Goal: Information Seeking & Learning: Learn about a topic

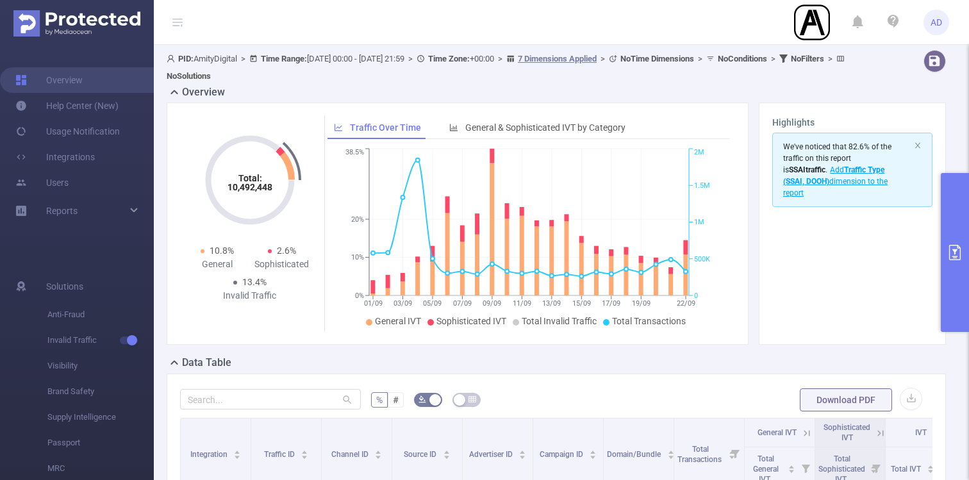
click at [952, 260] on icon "primary" at bounding box center [955, 252] width 12 height 15
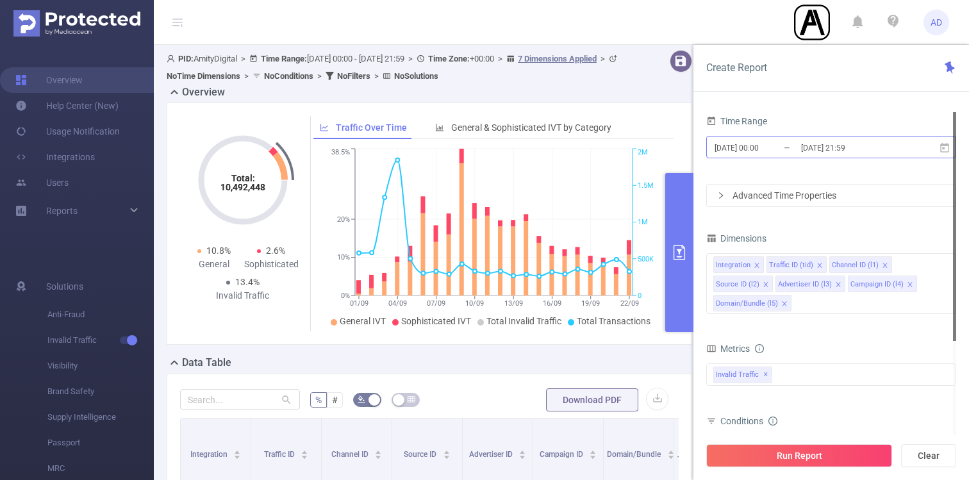
click at [790, 148] on input "[DATE] 00:00" at bounding box center [765, 147] width 104 height 17
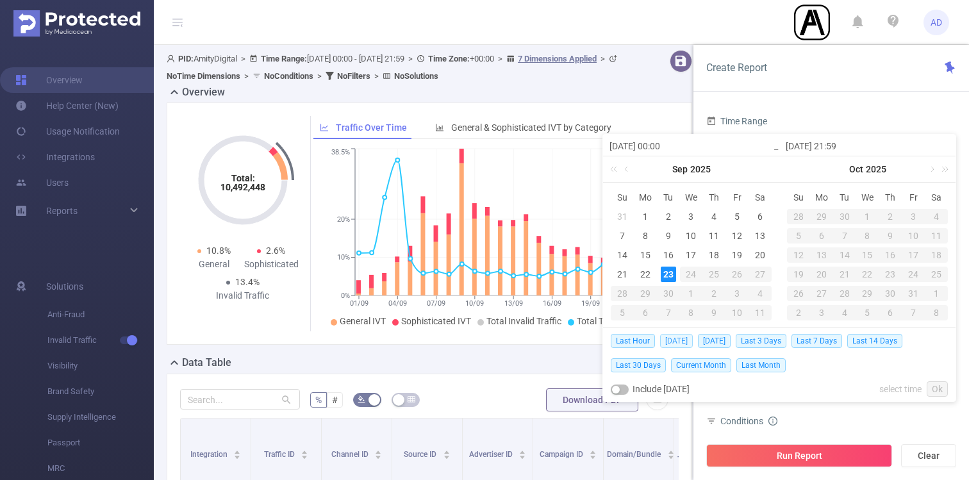
click at [684, 343] on span "[DATE]" at bounding box center [676, 341] width 33 height 14
type input "[DATE] 00:00"
type input "[DATE] 23:59"
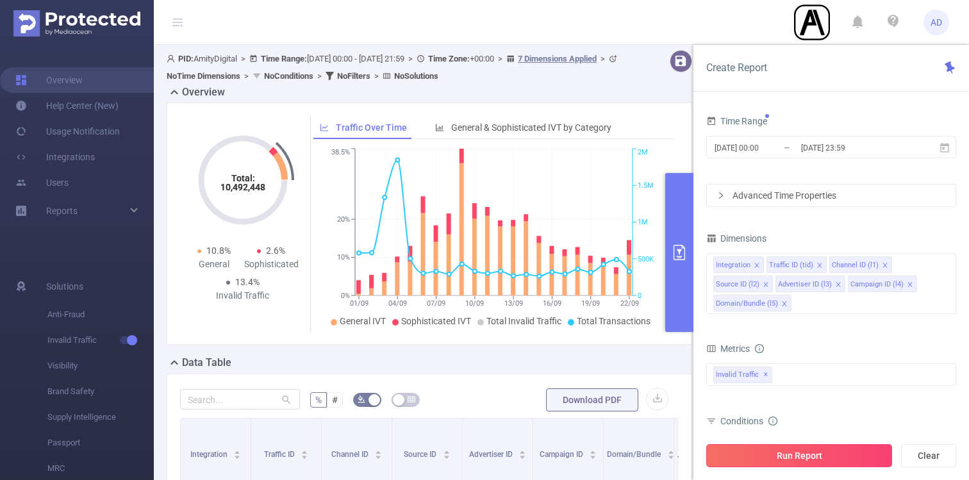
click at [834, 453] on button "Run Report" at bounding box center [799, 455] width 186 height 23
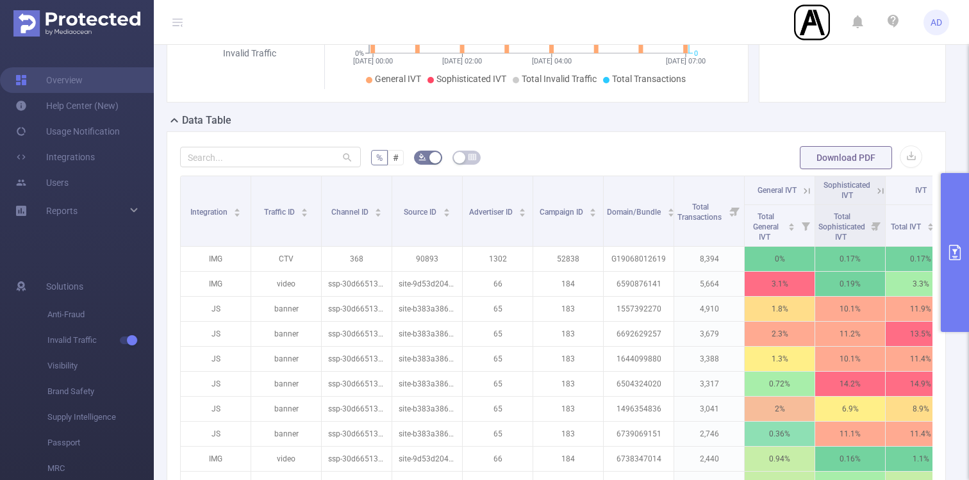
scroll to position [303, 0]
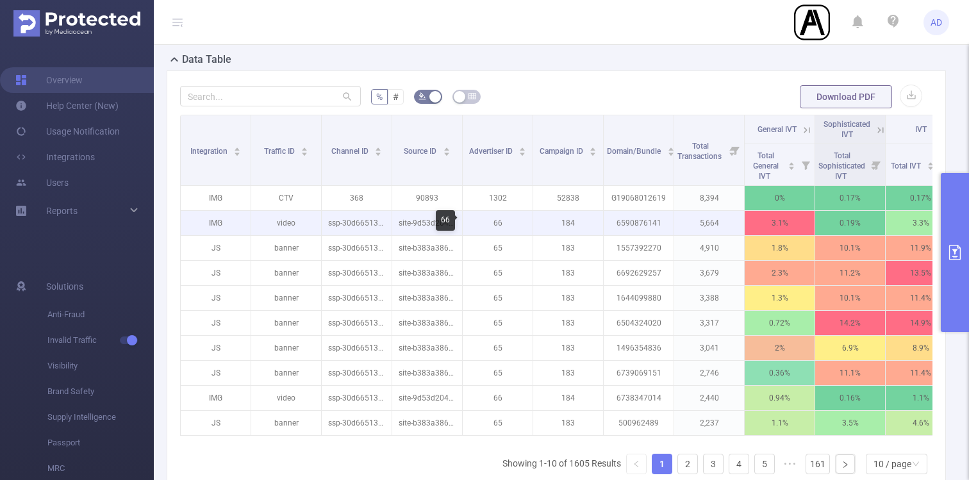
click at [501, 220] on p "66" at bounding box center [498, 223] width 70 height 24
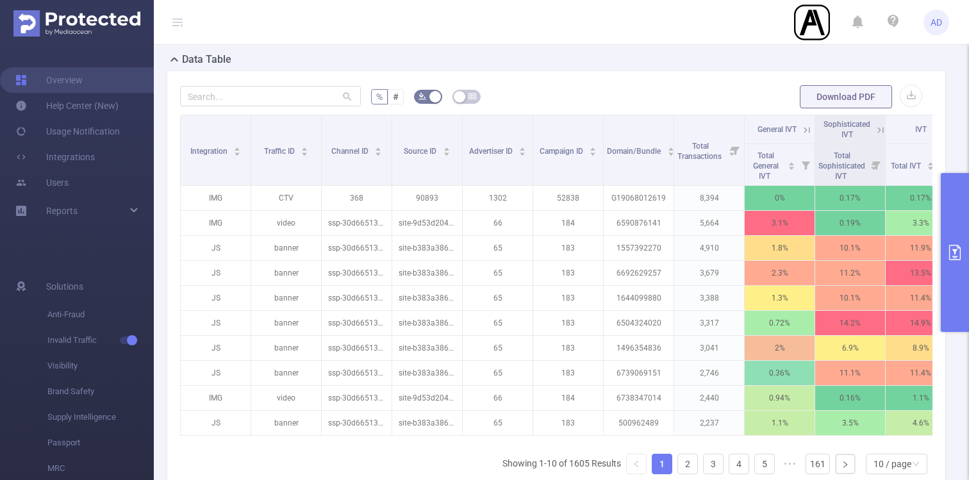
click at [962, 253] on icon "primary" at bounding box center [954, 252] width 15 height 15
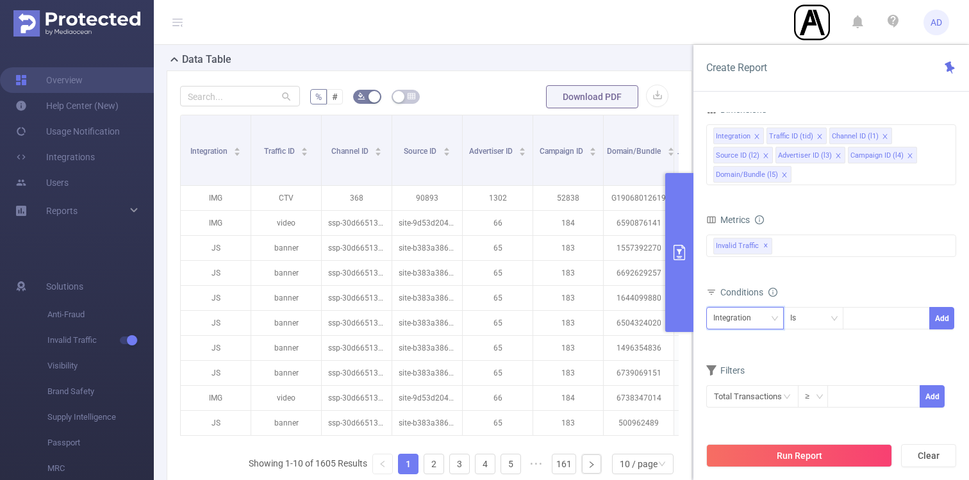
click at [772, 317] on icon "icon: down" at bounding box center [775, 319] width 8 height 8
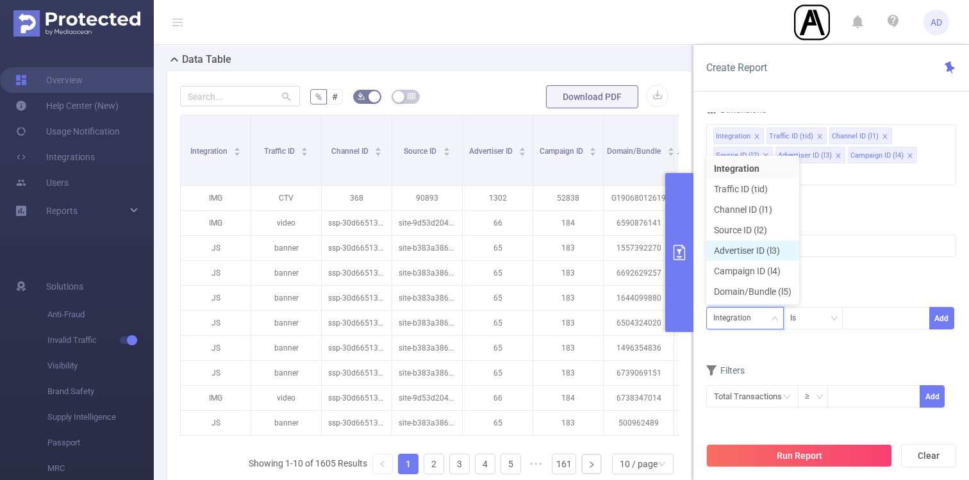
click at [768, 251] on li "Advertiser ID (l3)" at bounding box center [752, 250] width 93 height 21
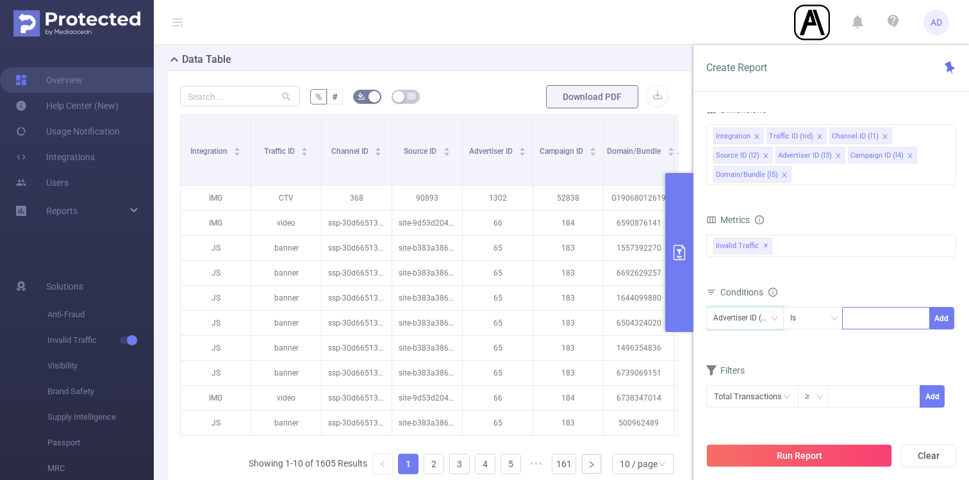
click at [882, 321] on div at bounding box center [886, 318] width 74 height 21
type input "66"
click at [887, 341] on li "66" at bounding box center [886, 345] width 88 height 21
click at [942, 314] on button "Add" at bounding box center [941, 318] width 25 height 22
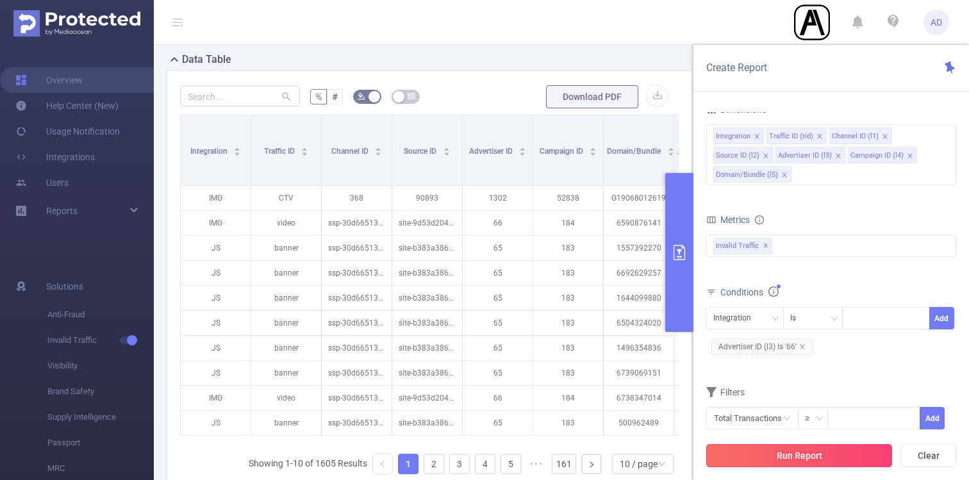
click at [788, 464] on button "Run Report" at bounding box center [799, 455] width 186 height 23
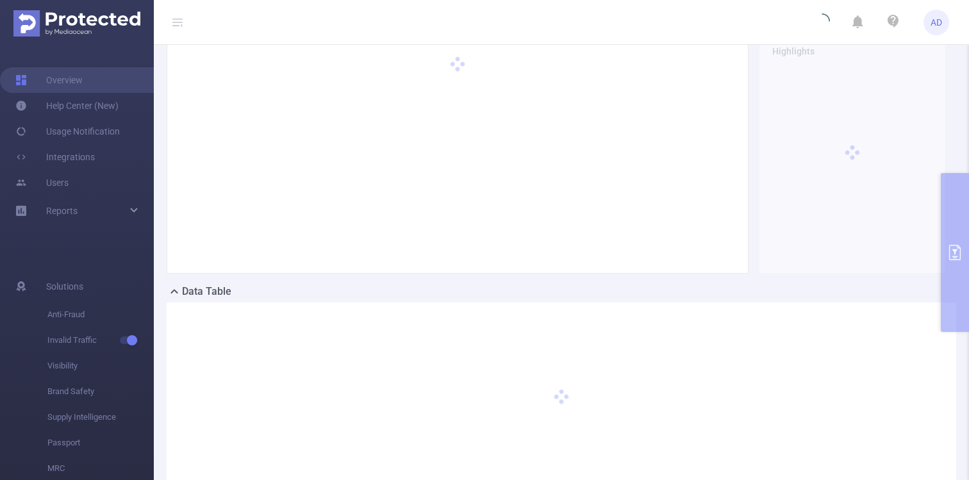
scroll to position [0, 0]
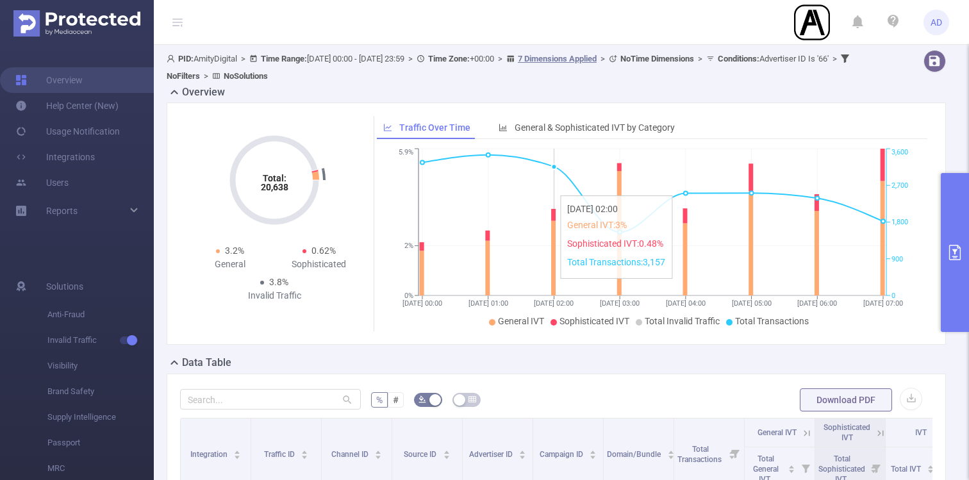
scroll to position [351, 0]
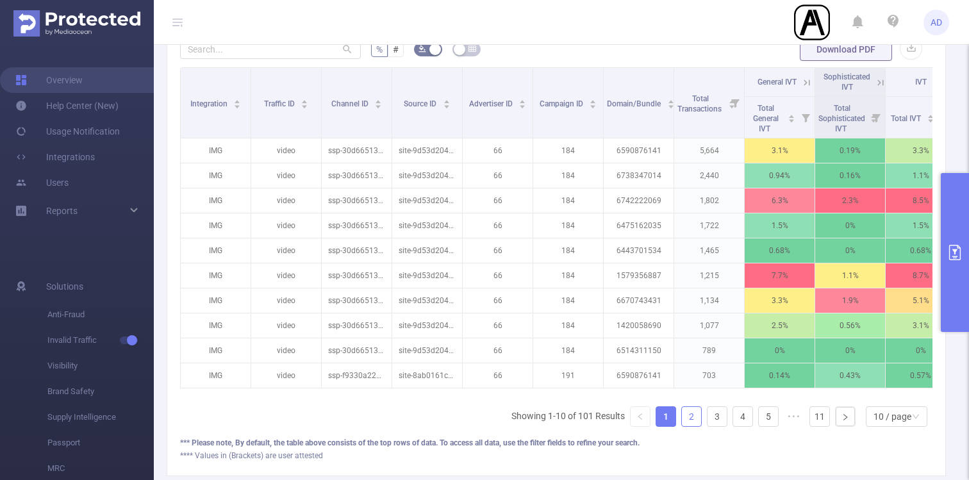
click at [693, 413] on link "2" at bounding box center [691, 416] width 19 height 19
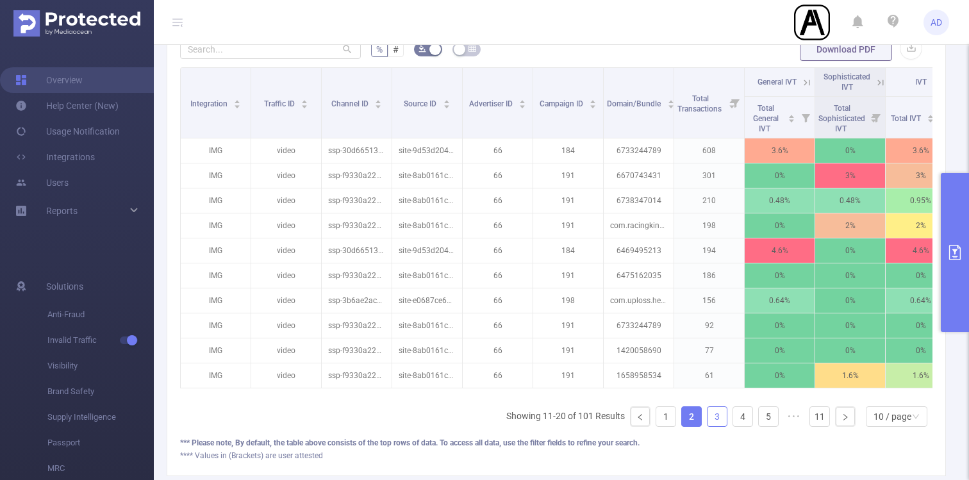
click at [717, 416] on link "3" at bounding box center [717, 416] width 19 height 19
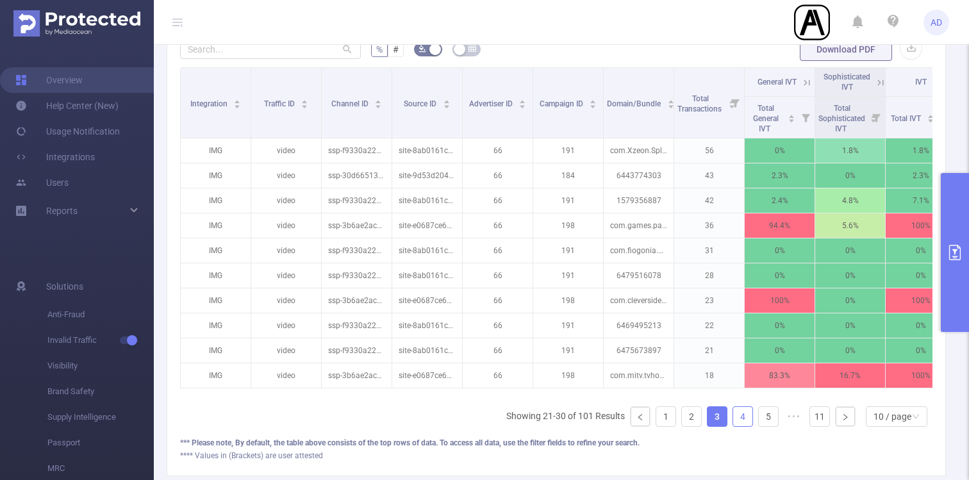
click at [742, 419] on link "4" at bounding box center [742, 416] width 19 height 19
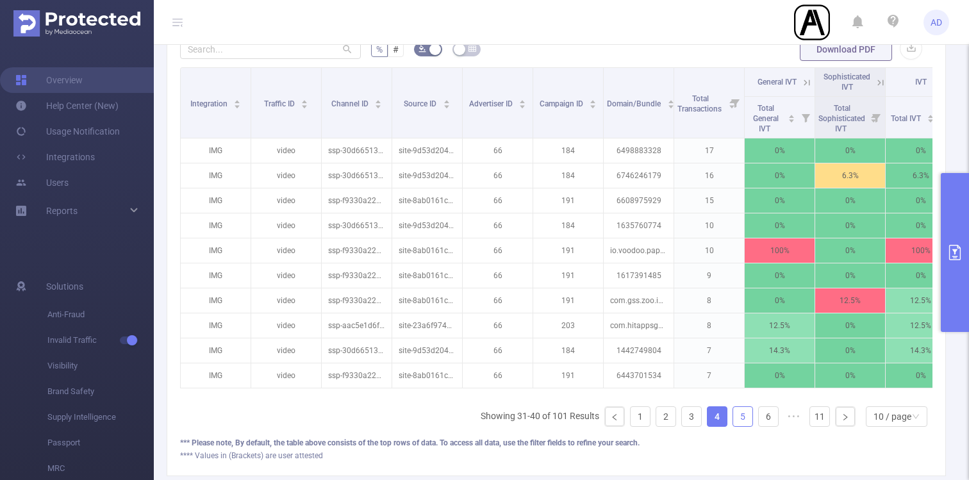
click at [742, 420] on link "5" at bounding box center [742, 416] width 19 height 19
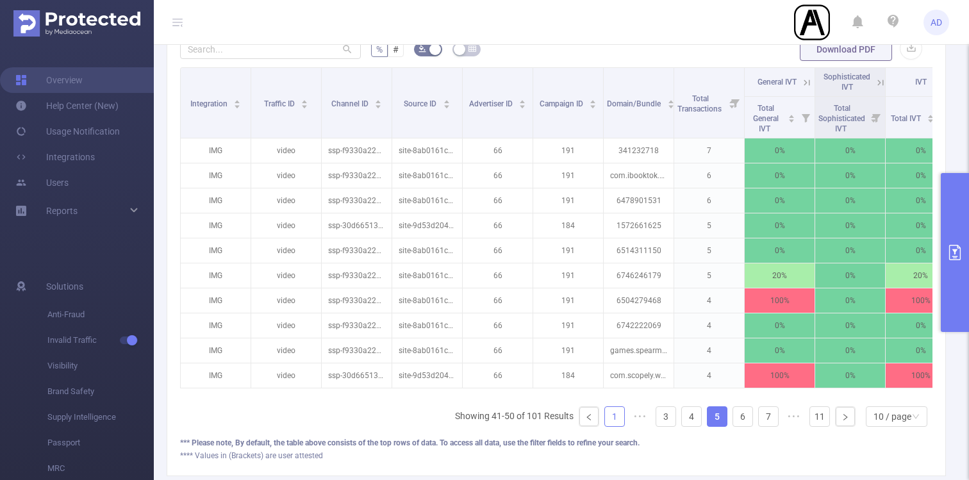
click at [613, 420] on link "1" at bounding box center [614, 416] width 19 height 19
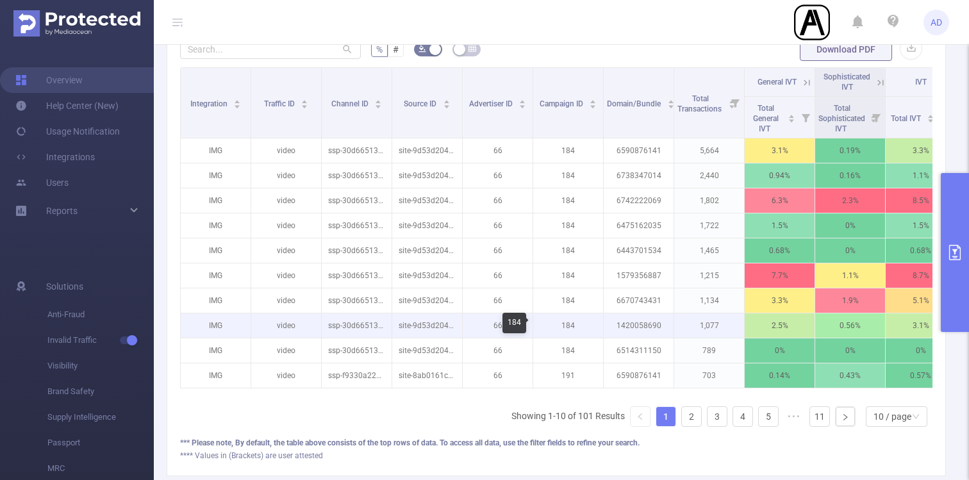
scroll to position [372, 0]
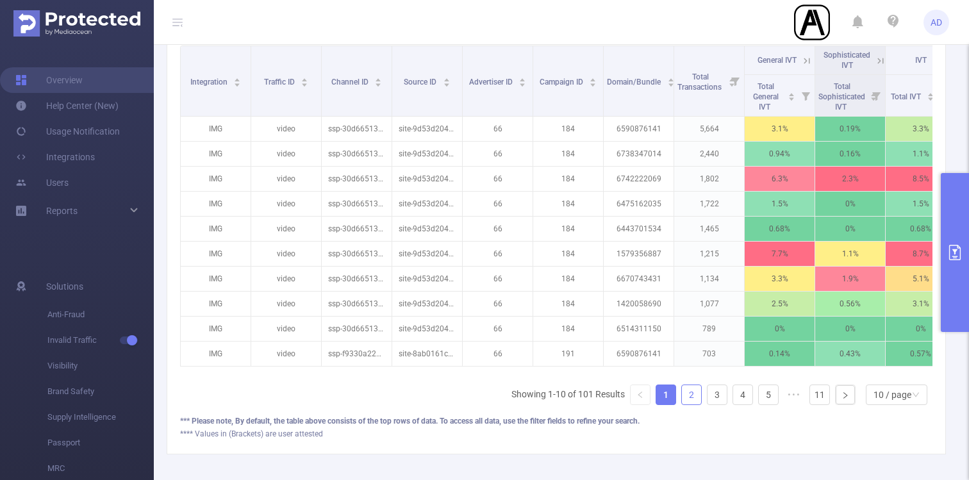
click at [691, 399] on link "2" at bounding box center [691, 394] width 19 height 19
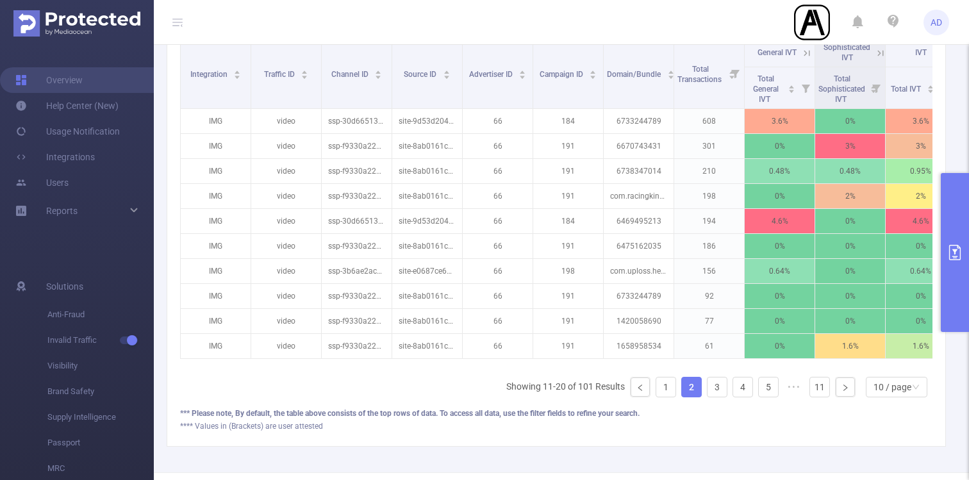
scroll to position [384, 0]
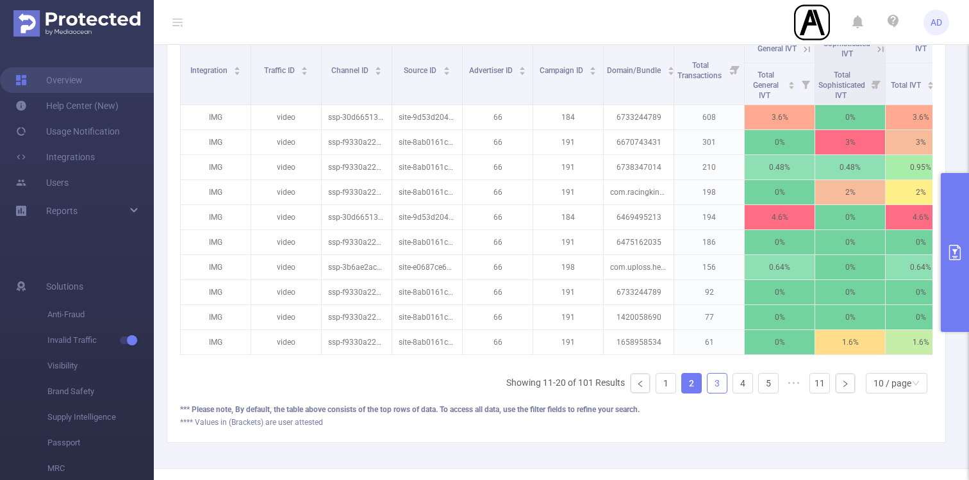
click at [719, 388] on link "3" at bounding box center [717, 383] width 19 height 19
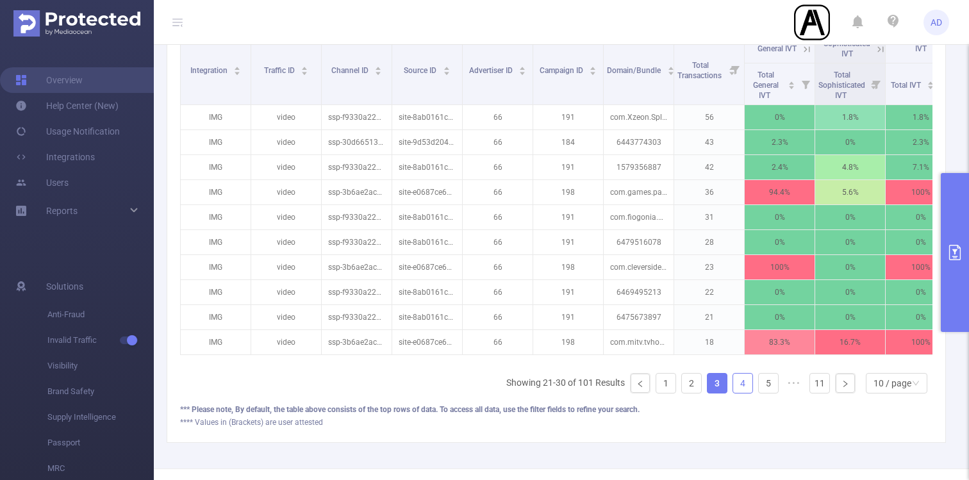
click at [749, 388] on link "4" at bounding box center [742, 383] width 19 height 19
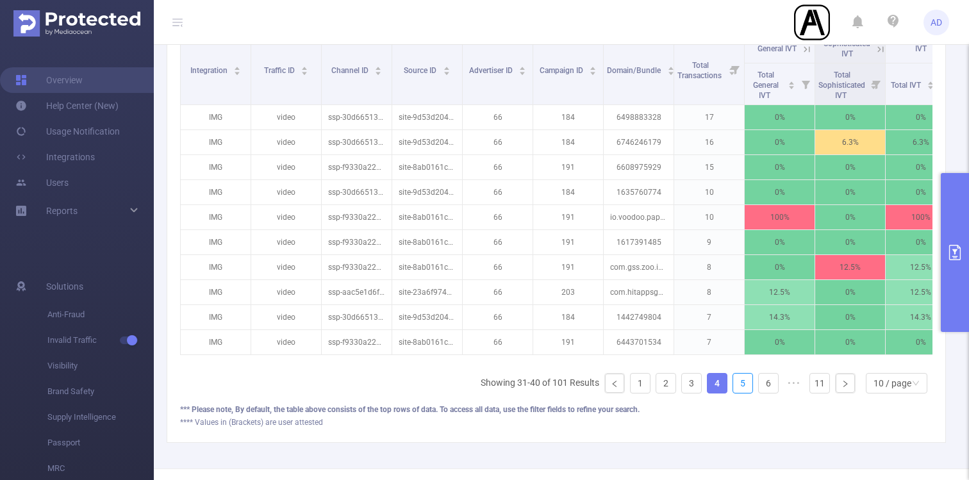
click at [749, 388] on link "5" at bounding box center [742, 383] width 19 height 19
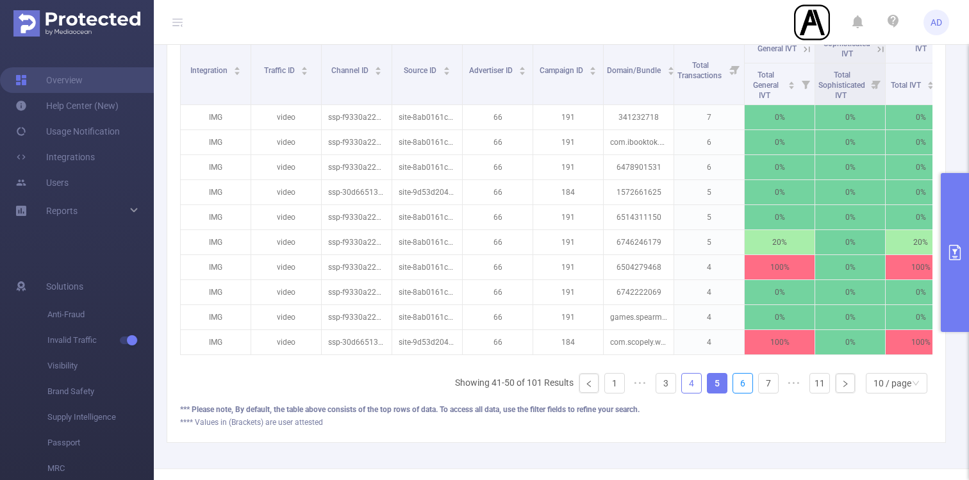
click at [749, 388] on link "6" at bounding box center [742, 383] width 19 height 19
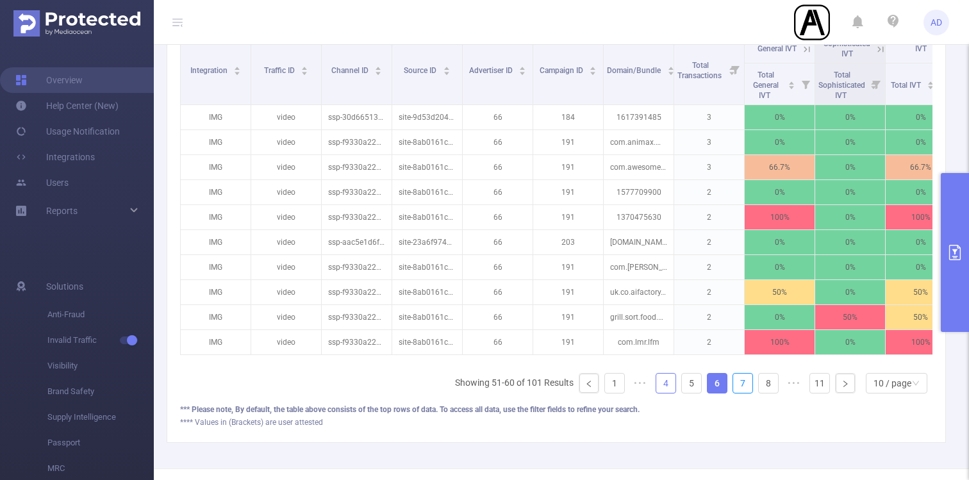
click at [749, 388] on link "7" at bounding box center [742, 383] width 19 height 19
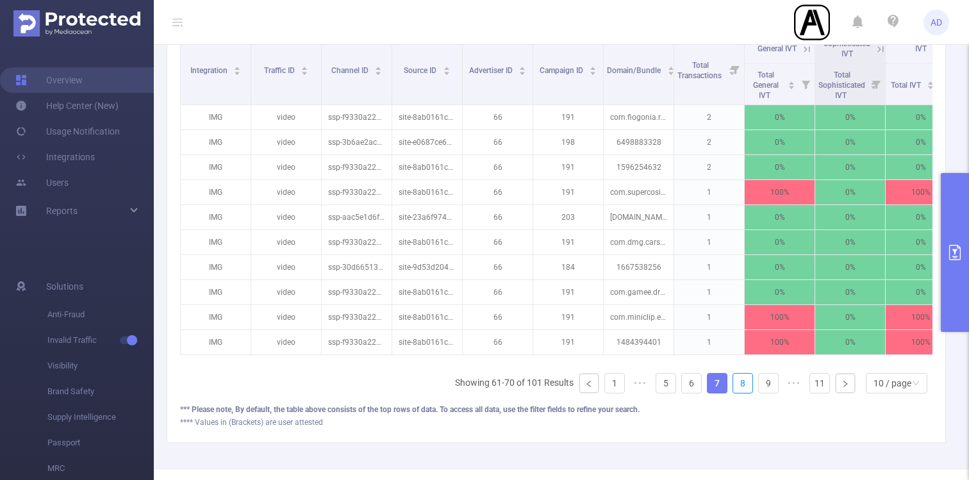
click at [749, 388] on link "8" at bounding box center [742, 383] width 19 height 19
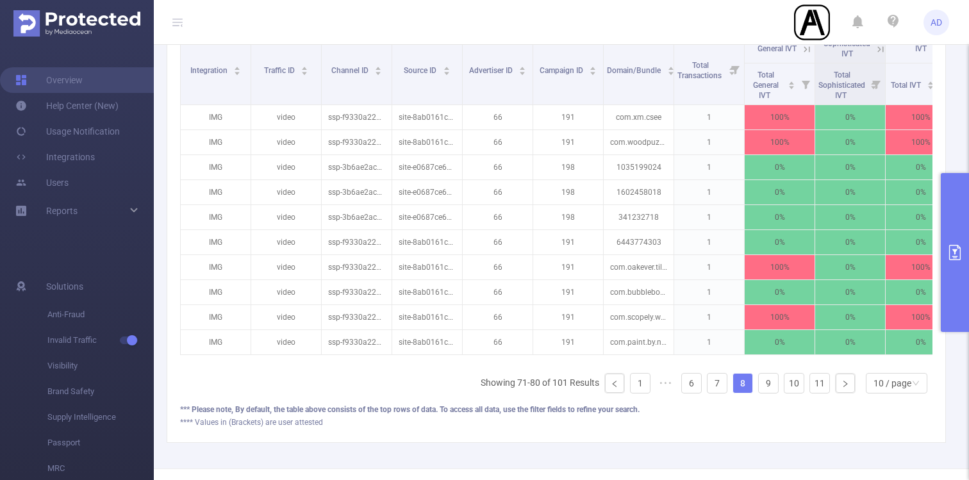
click at [749, 388] on link "8" at bounding box center [742, 383] width 19 height 19
click at [634, 386] on link "1" at bounding box center [640, 383] width 19 height 19
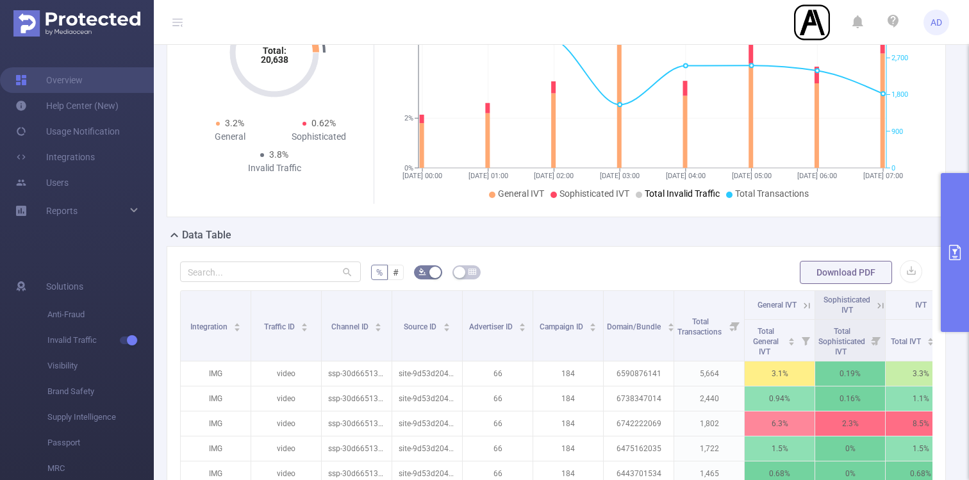
scroll to position [129, 0]
click at [954, 252] on icon "primary" at bounding box center [954, 252] width 15 height 15
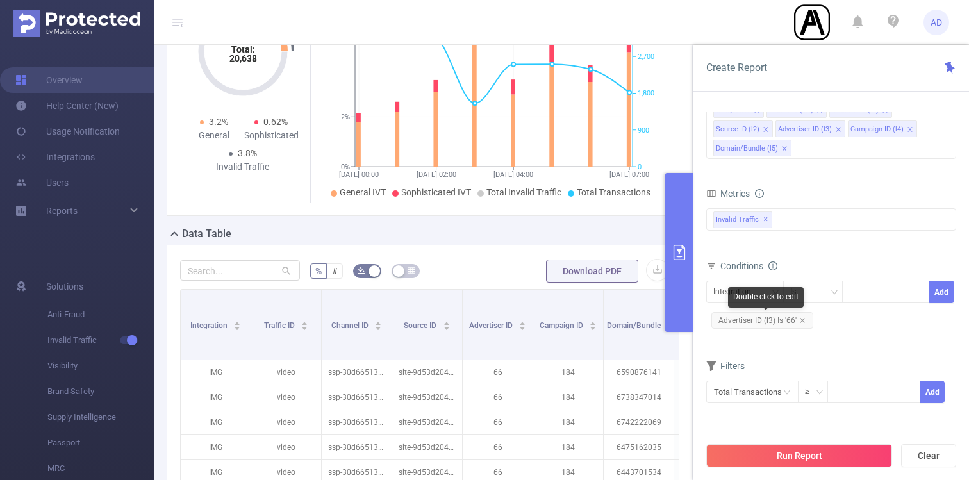
click at [774, 322] on span "Advertiser ID (l3) Is '66'" at bounding box center [762, 320] width 102 height 17
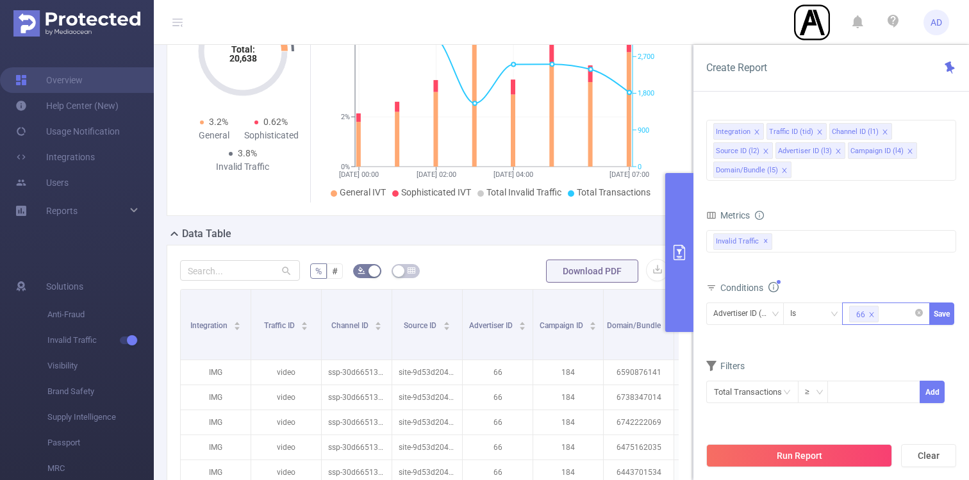
click at [884, 315] on input at bounding box center [884, 314] width 6 height 17
type input "65"
click at [877, 346] on li "65" at bounding box center [886, 340] width 88 height 21
click at [935, 316] on button "Save" at bounding box center [941, 314] width 25 height 22
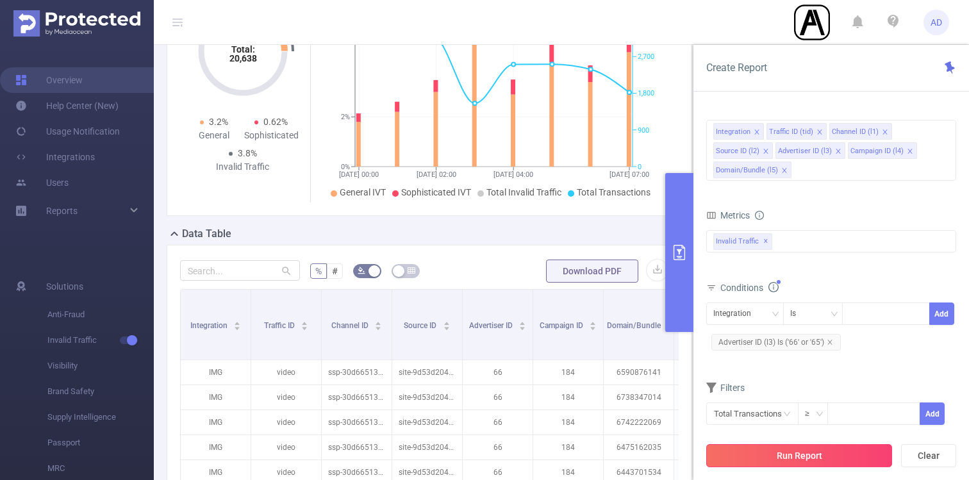
click at [791, 453] on button "Run Report" at bounding box center [799, 455] width 186 height 23
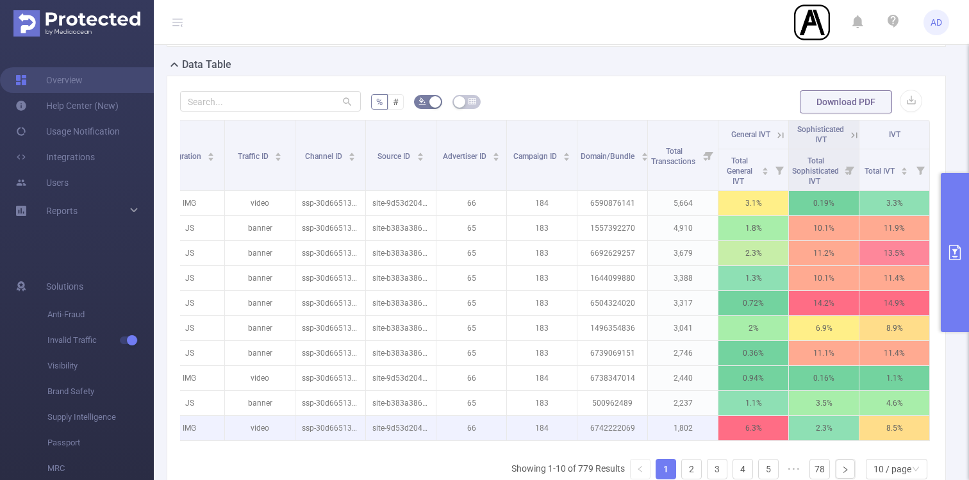
scroll to position [0, 8]
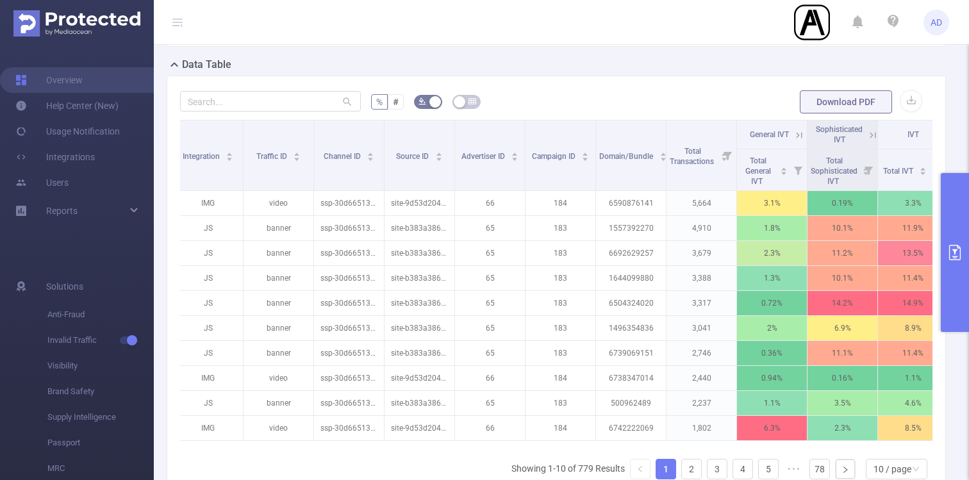
click at [873, 133] on icon at bounding box center [873, 135] width 12 height 12
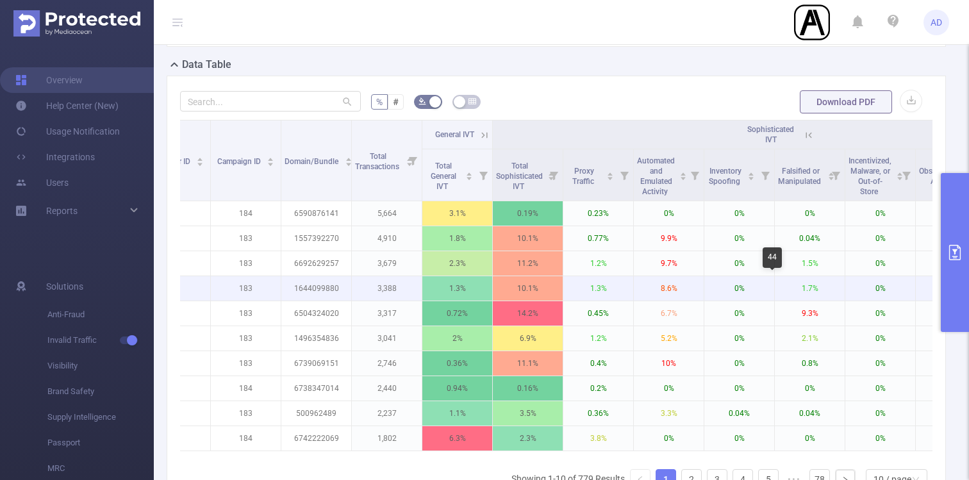
scroll to position [0, 386]
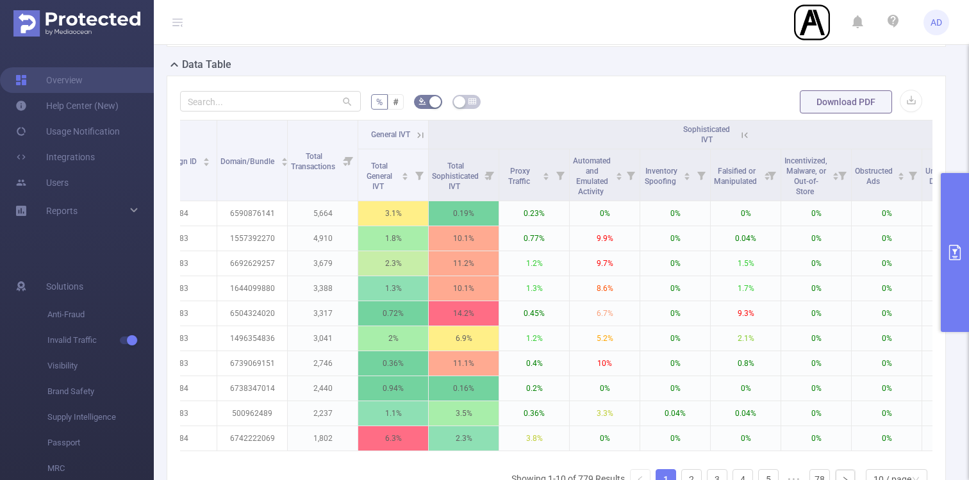
click at [744, 134] on icon at bounding box center [745, 135] width 12 height 12
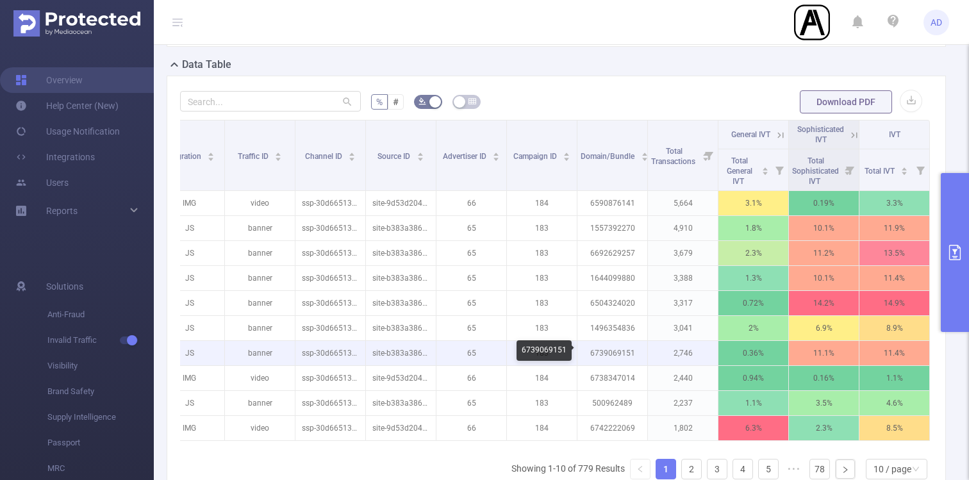
scroll to position [345, 0]
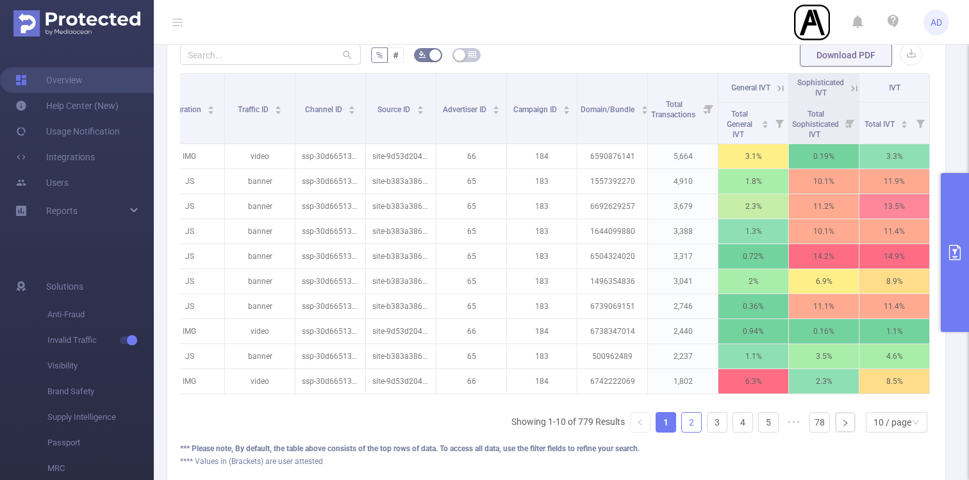
click at [689, 421] on link "2" at bounding box center [691, 422] width 19 height 19
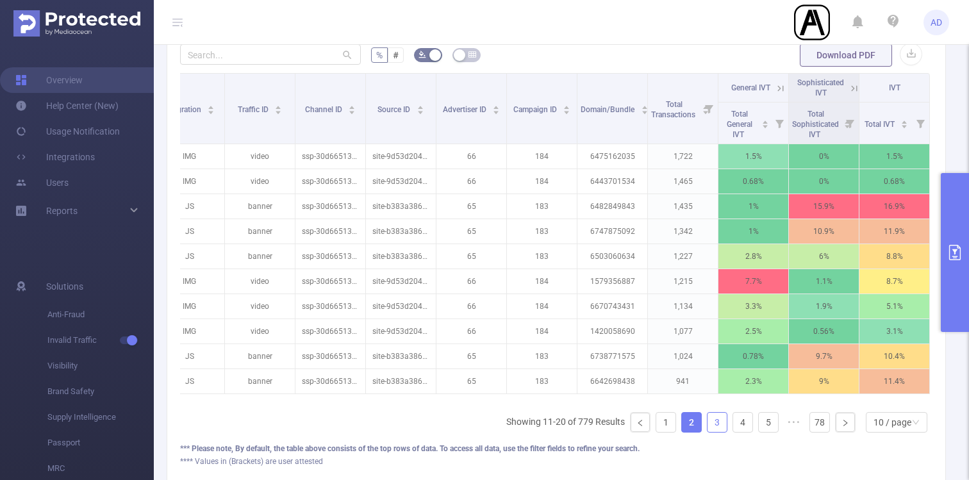
click at [716, 420] on link "3" at bounding box center [717, 422] width 19 height 19
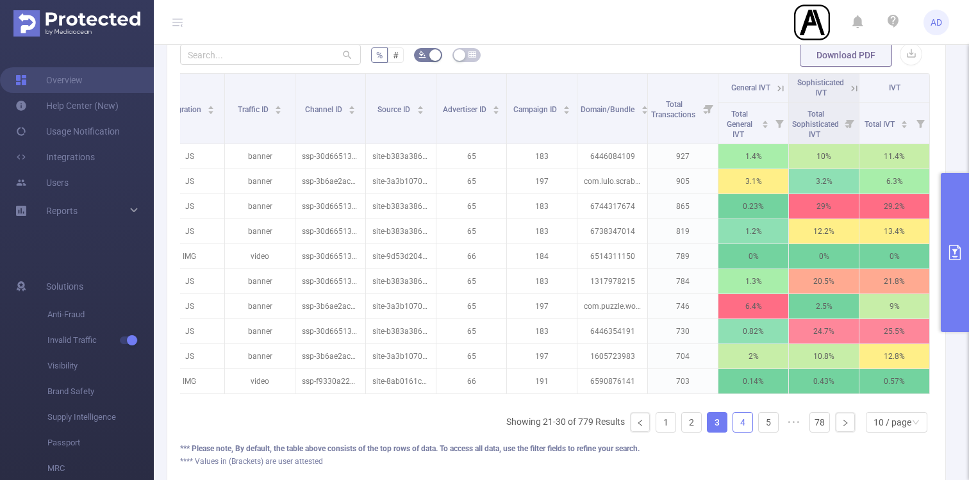
click at [744, 428] on link "4" at bounding box center [742, 422] width 19 height 19
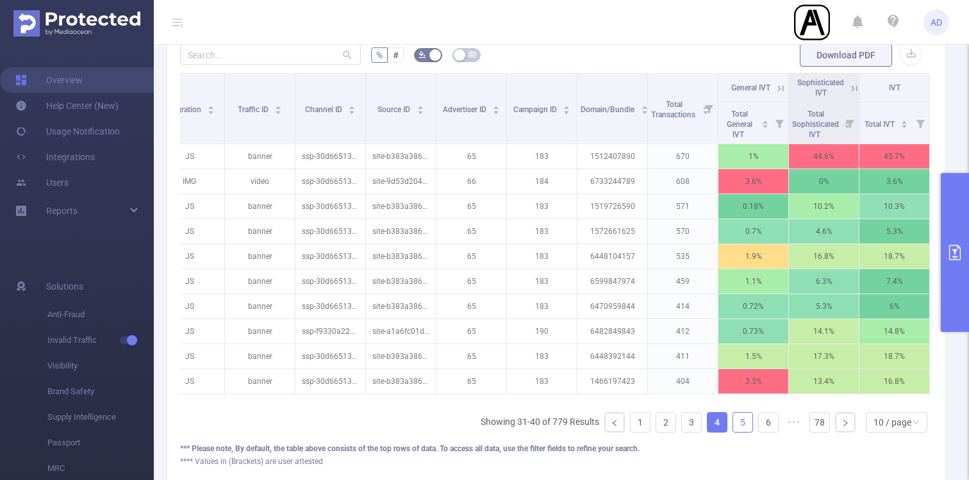
click at [748, 424] on link "5" at bounding box center [742, 422] width 19 height 19
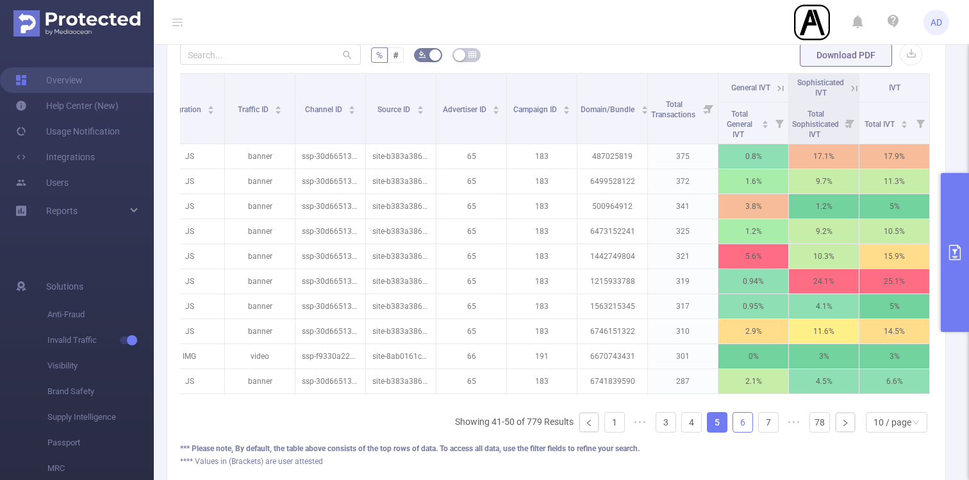
click at [744, 424] on link "6" at bounding box center [742, 422] width 19 height 19
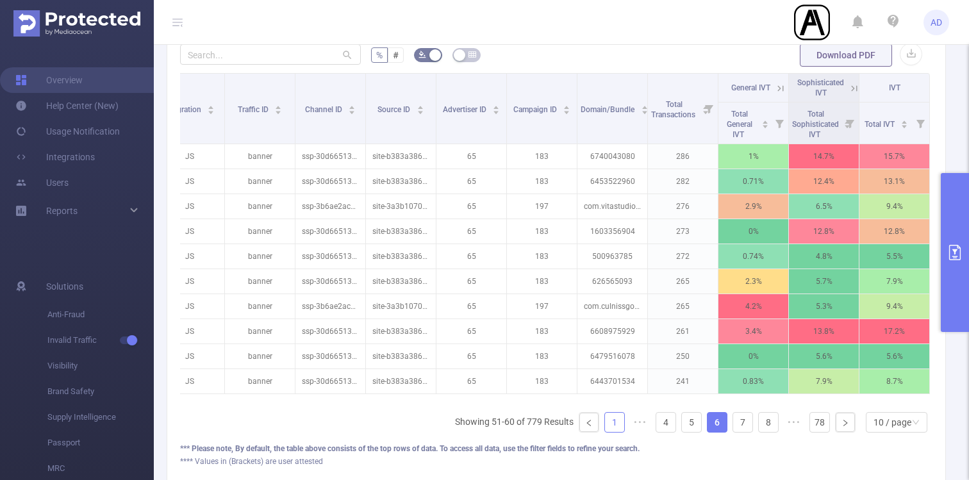
click at [611, 415] on link "1" at bounding box center [614, 422] width 19 height 19
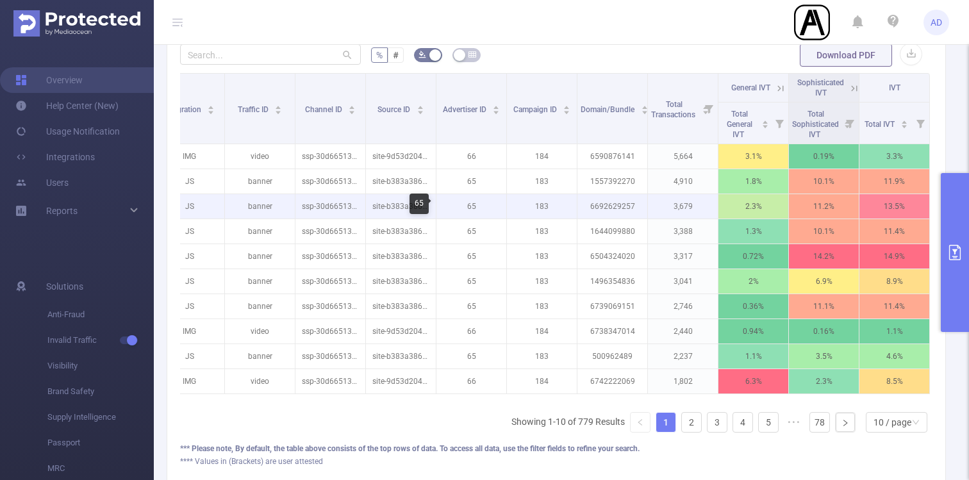
scroll to position [0, 0]
